Goal: Transaction & Acquisition: Book appointment/travel/reservation

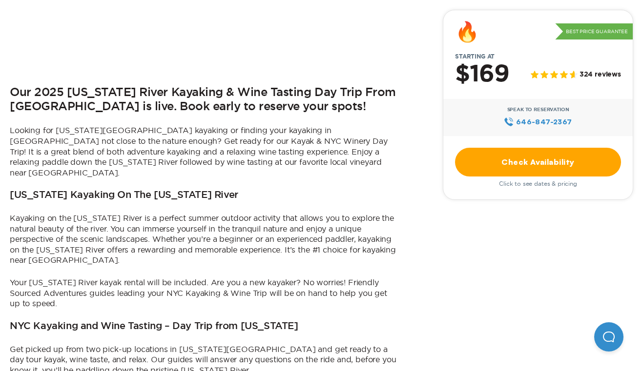
scroll to position [429, 0]
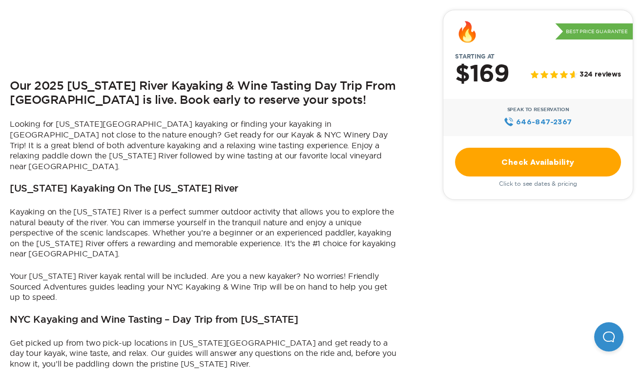
click at [483, 154] on link "Check Availability" at bounding box center [538, 162] width 166 height 29
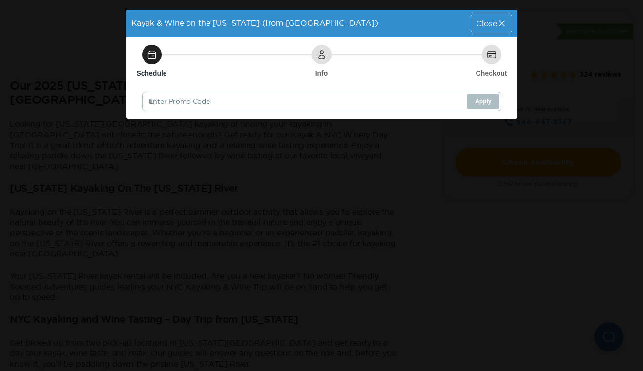
scroll to position [0, 0]
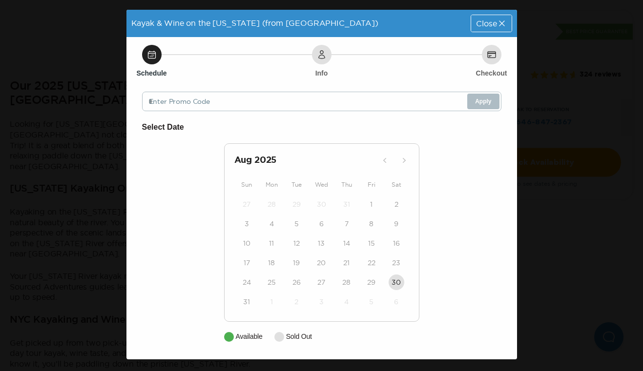
click at [322, 273] on div "27" at bounding box center [321, 283] width 25 height 20
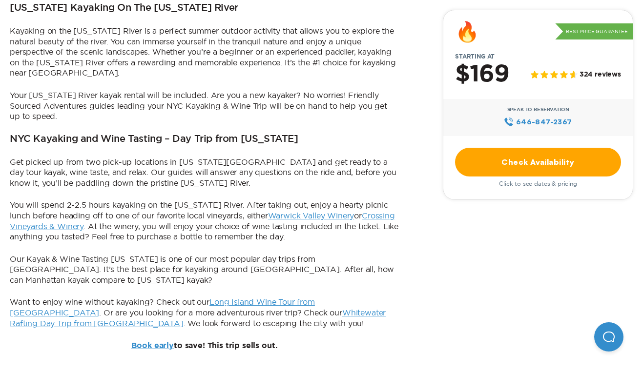
click at [531, 161] on link "Check Availability" at bounding box center [538, 162] width 166 height 29
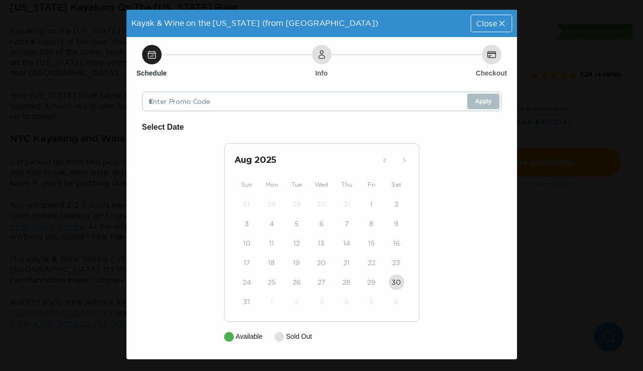
click at [494, 21] on span "Close" at bounding box center [486, 24] width 21 height 8
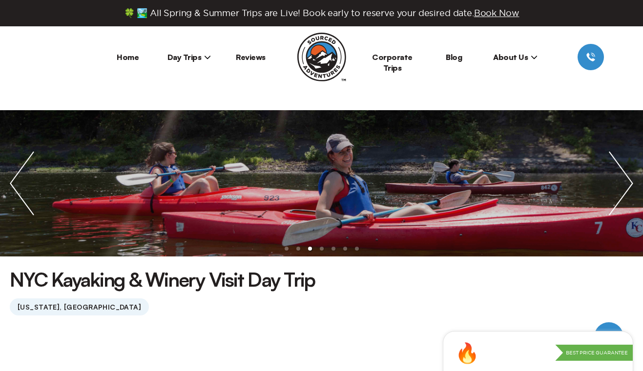
click at [195, 62] on li "Day Trips [US_STATE][GEOGRAPHIC_DATA] [GEOGRAPHIC_DATA] [GEOGRAPHIC_DATA]" at bounding box center [190, 57] width 62 height 26
click at [199, 56] on span "Day Trips" at bounding box center [189, 57] width 44 height 10
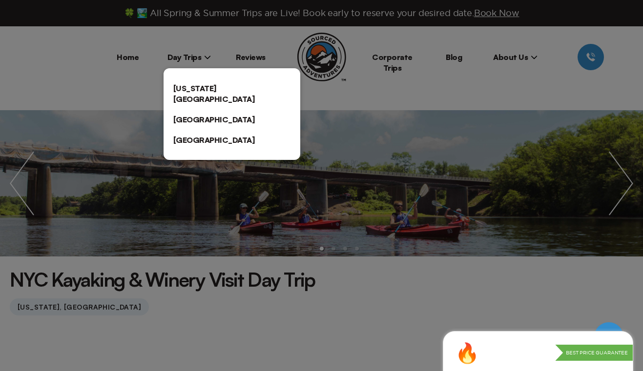
click at [200, 94] on link "[US_STATE][GEOGRAPHIC_DATA]" at bounding box center [232, 93] width 137 height 31
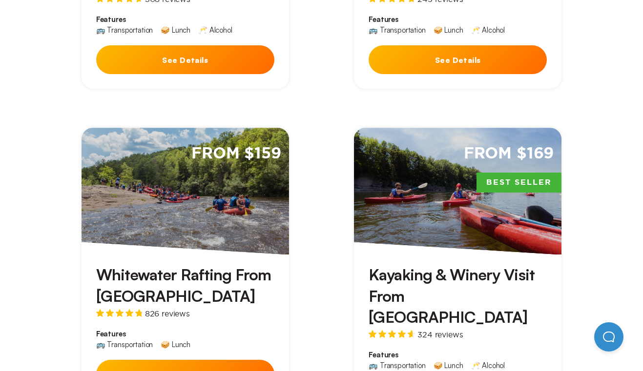
scroll to position [578, 0]
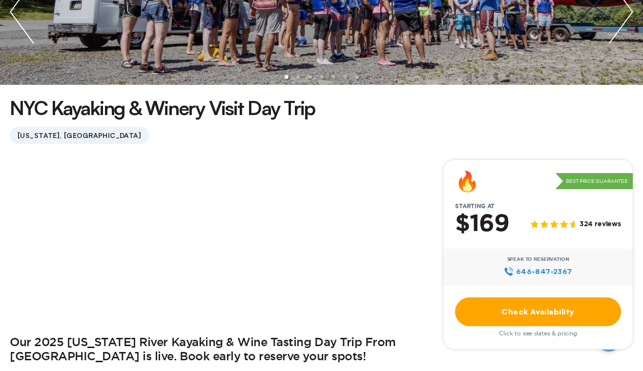
scroll to position [225, 0]
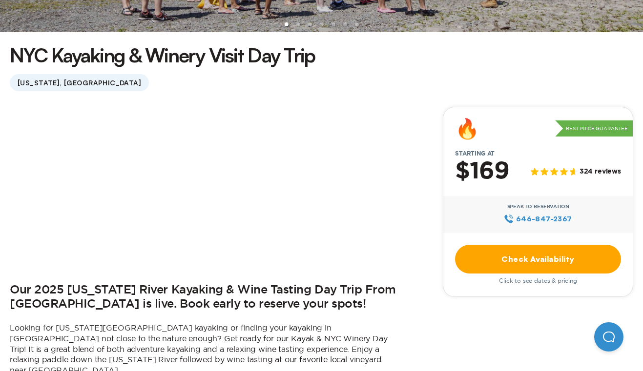
click at [522, 264] on link "Check Availability" at bounding box center [538, 259] width 166 height 29
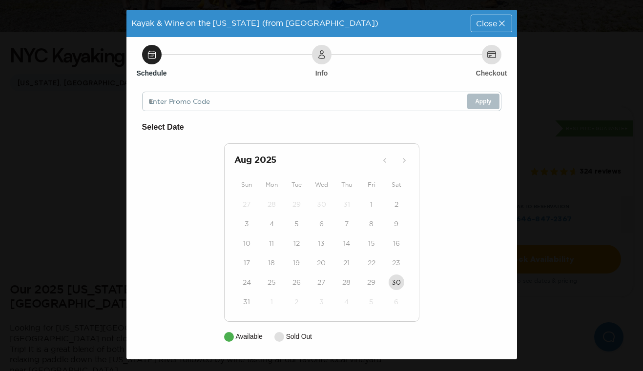
click at [498, 230] on div "Select Date [DATE] Sun Mon Tue Wed Thu Fri Sat 27 28 29 30 31 1 2 3 4 5 6 7 8 9…" at bounding box center [321, 231] width 359 height 221
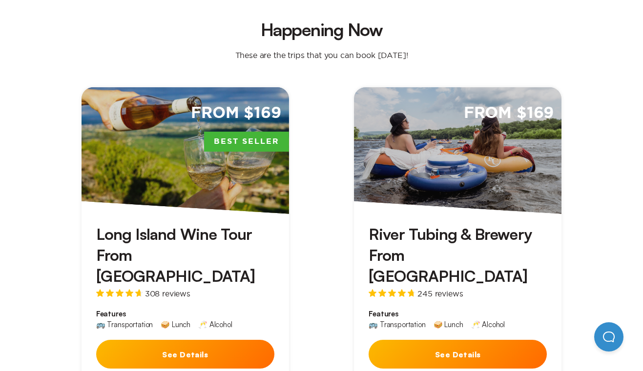
scroll to position [327, 0]
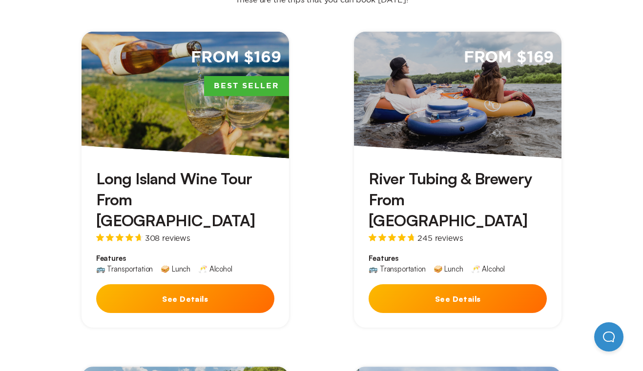
click at [179, 246] on div "Long Island Wine Tour From [GEOGRAPHIC_DATA] 308 reviews Features 🚌 Transportat…" at bounding box center [185, 244] width 207 height 170
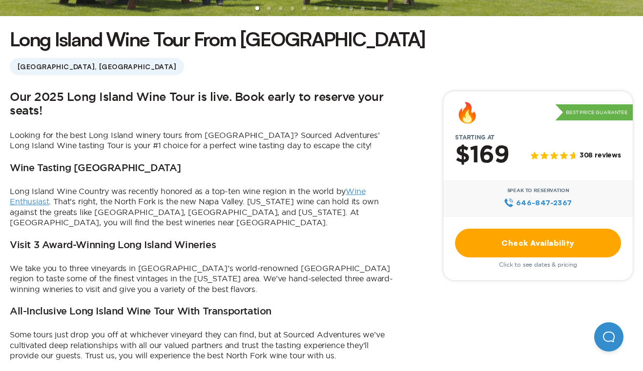
scroll to position [311, 0]
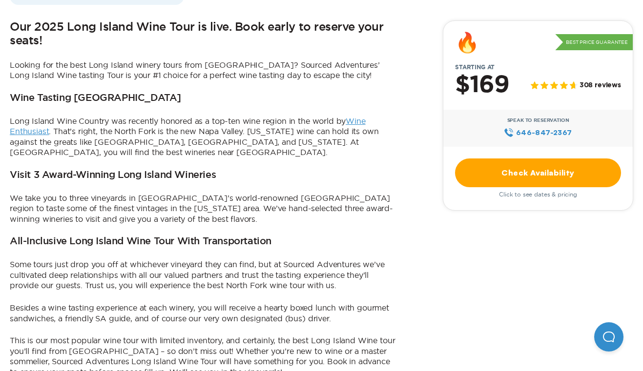
click at [487, 161] on link "Check Availability" at bounding box center [538, 173] width 166 height 29
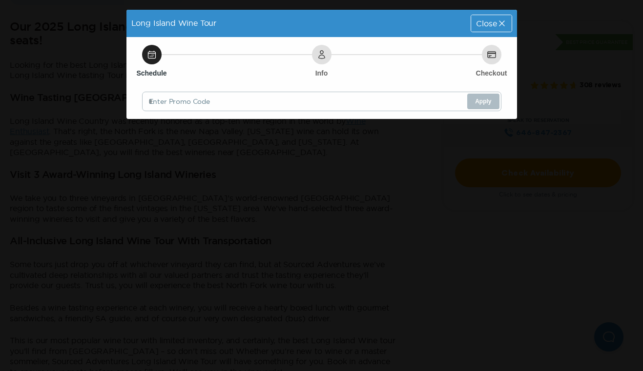
scroll to position [0, 0]
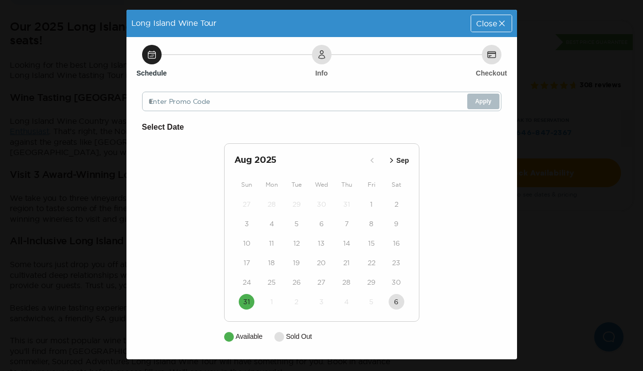
click at [398, 159] on p "Sep" at bounding box center [402, 161] width 13 height 10
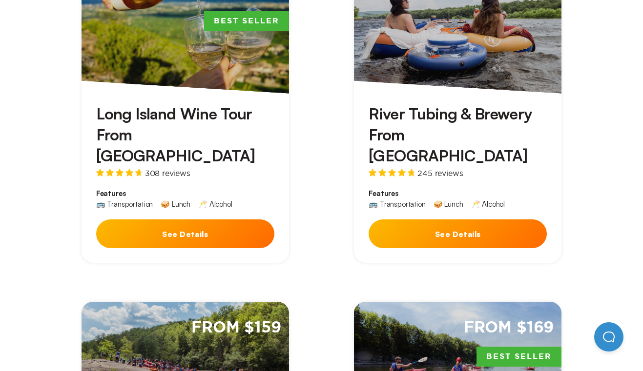
scroll to position [392, 0]
